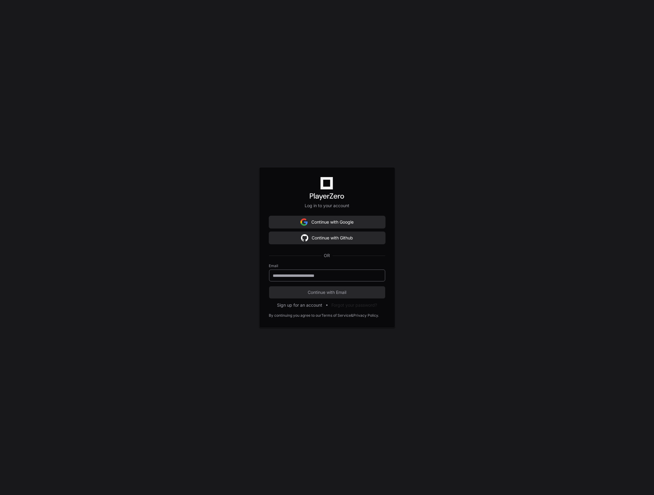
click at [305, 276] on input "email" at bounding box center [327, 276] width 108 height 6
type input "**********"
click at [319, 291] on span "Continue with Email" at bounding box center [327, 292] width 116 height 6
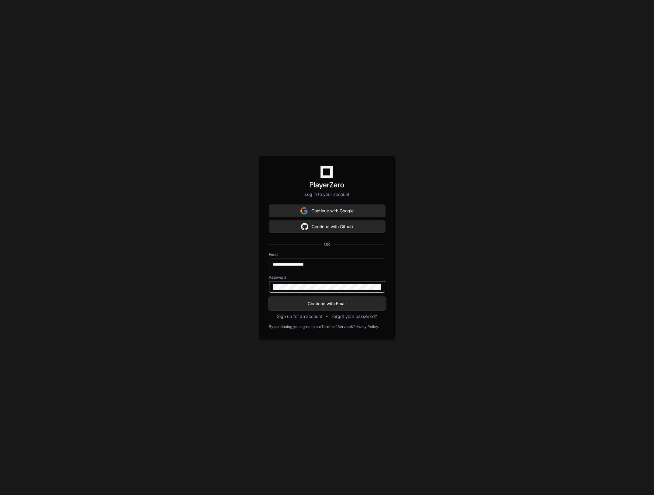
click at [269, 297] on button "Continue with Email" at bounding box center [327, 303] width 116 height 12
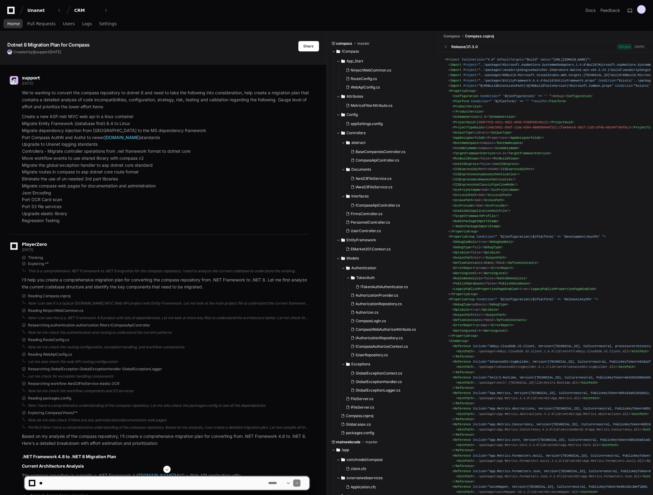
click at [11, 24] on span "Home" at bounding box center [13, 24] width 12 height 4
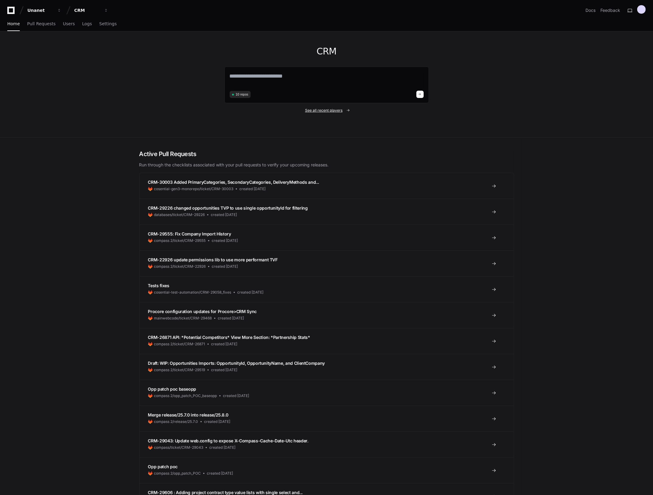
click at [332, 110] on span "See all recent players" at bounding box center [323, 110] width 37 height 5
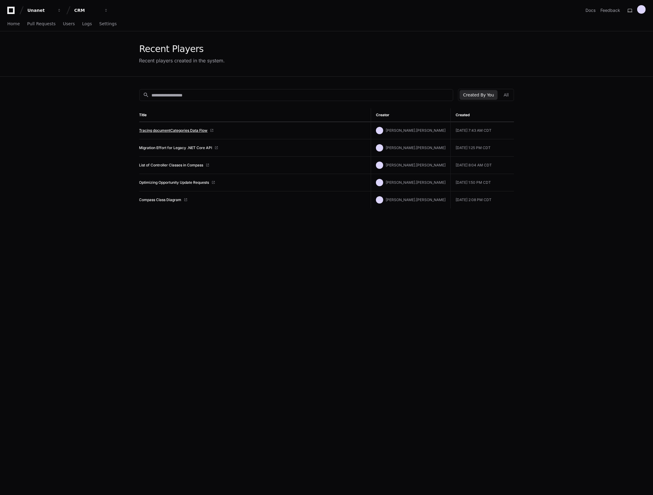
click at [159, 128] on link "Tracing documentCategories Data Flow" at bounding box center [173, 130] width 68 height 5
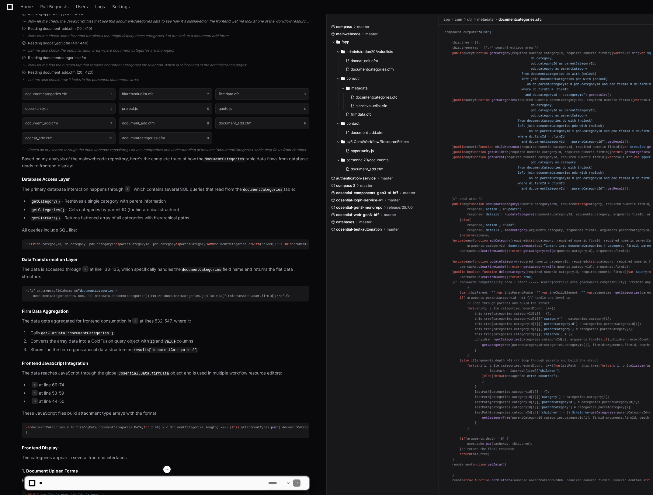
scroll to position [219, 0]
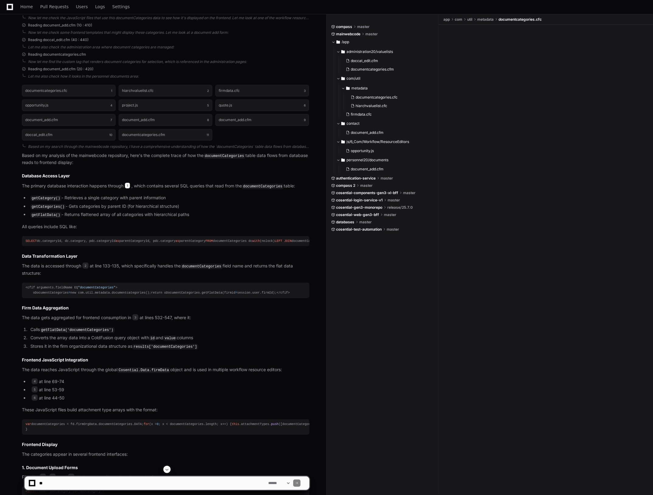
click at [130, 184] on span "1" at bounding box center [127, 186] width 5 height 6
click at [89, 269] on span "2" at bounding box center [85, 266] width 6 height 6
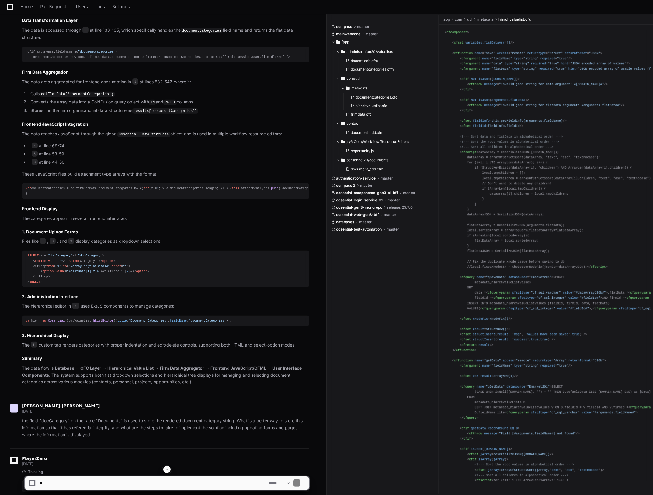
scroll to position [462, 0]
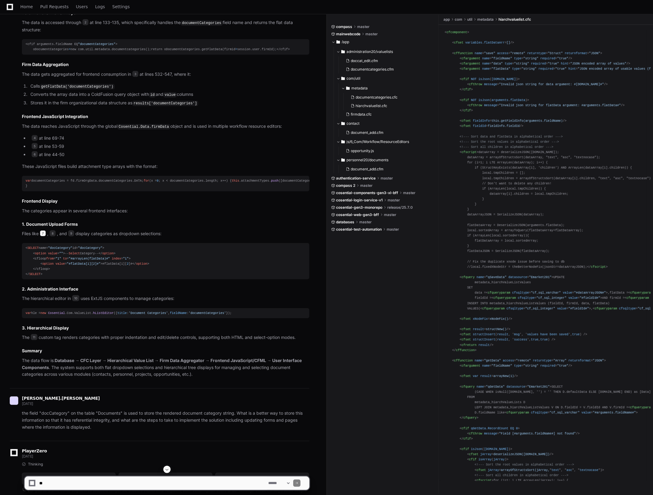
click at [42, 236] on span "7" at bounding box center [43, 233] width 6 height 6
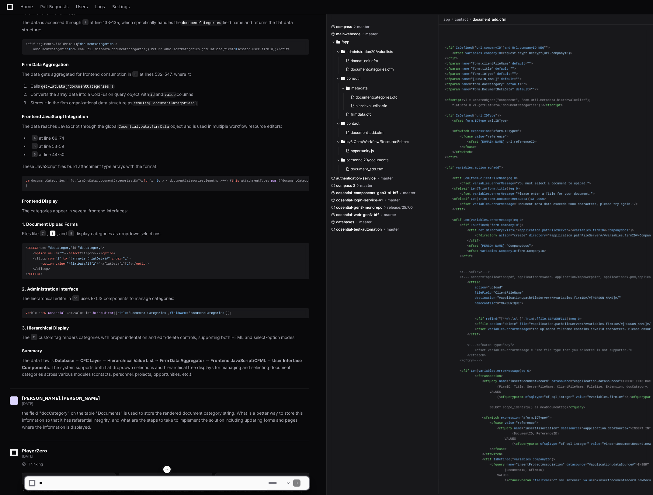
click at [54, 236] on span "8" at bounding box center [53, 233] width 6 height 6
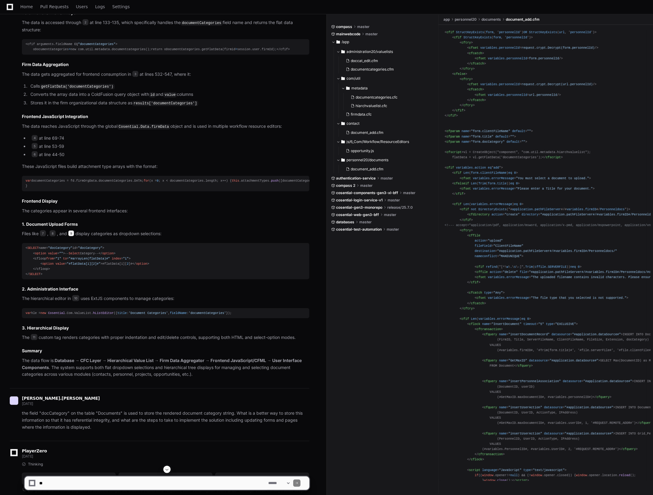
click at [74, 236] on span "9" at bounding box center [71, 233] width 6 height 6
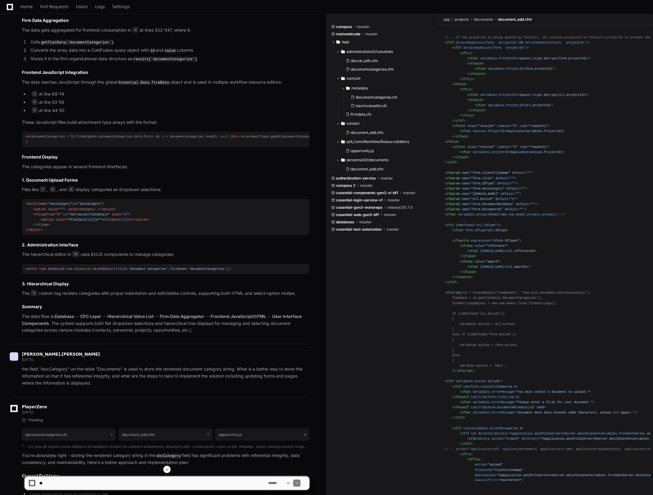
scroll to position [511, 0]
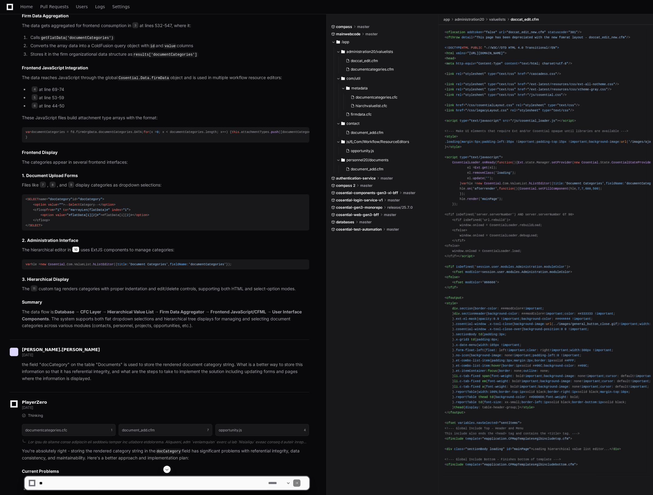
click at [76, 252] on span "10" at bounding box center [75, 249] width 7 height 6
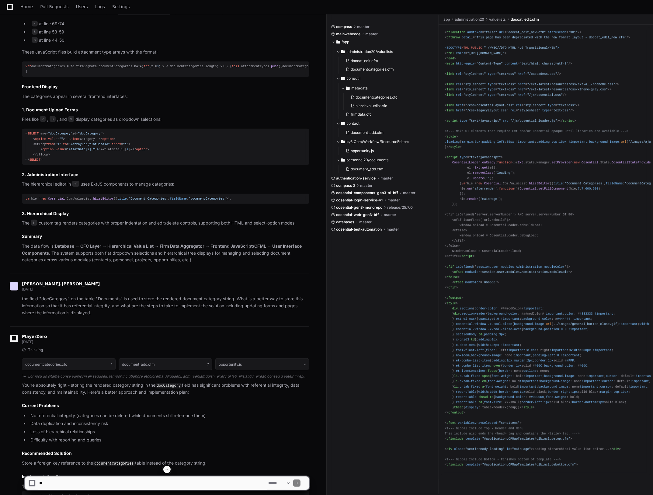
scroll to position [584, 0]
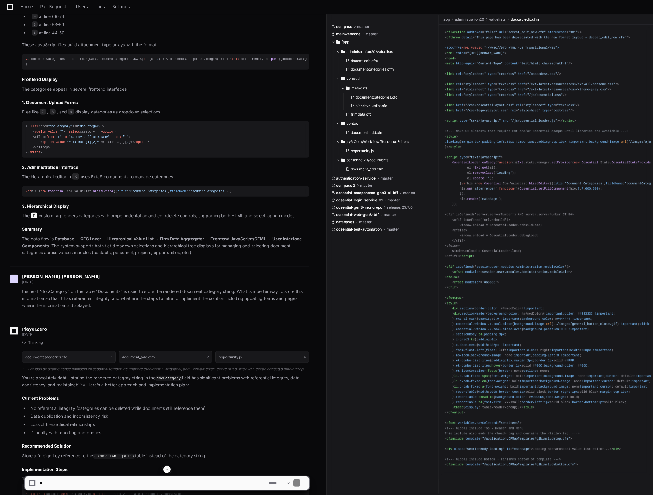
click at [35, 218] on span "11" at bounding box center [34, 215] width 7 height 6
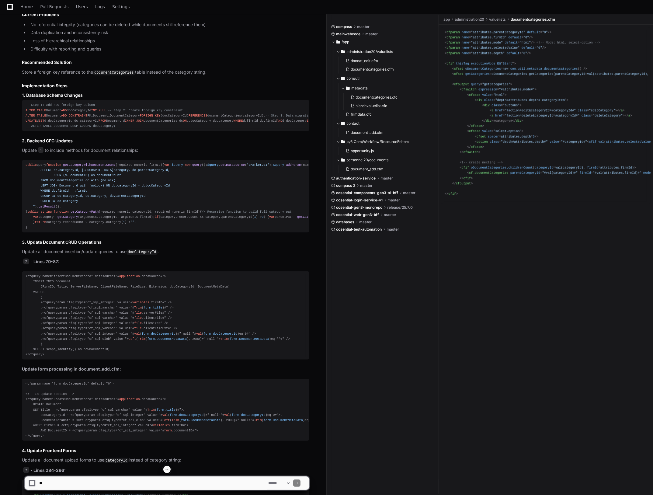
scroll to position [973, 0]
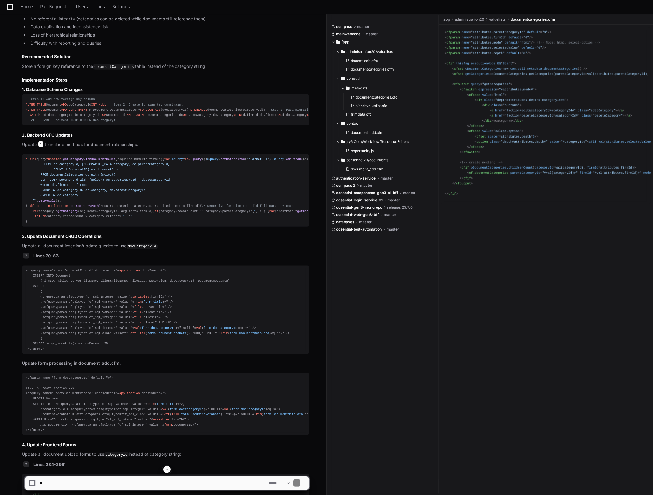
click at [41, 147] on span "1" at bounding box center [40, 144] width 5 height 6
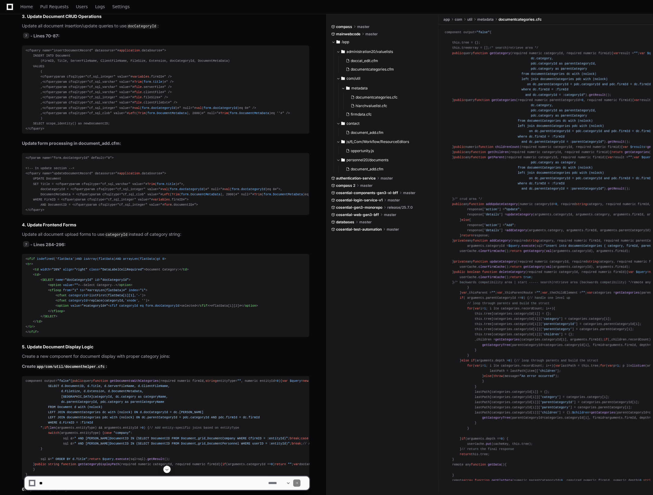
scroll to position [1201, 0]
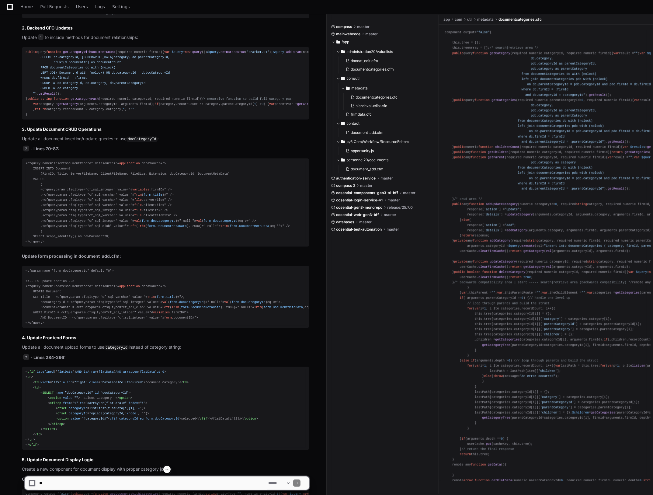
scroll to position [1104, 0]
